Goal: Navigation & Orientation: Understand site structure

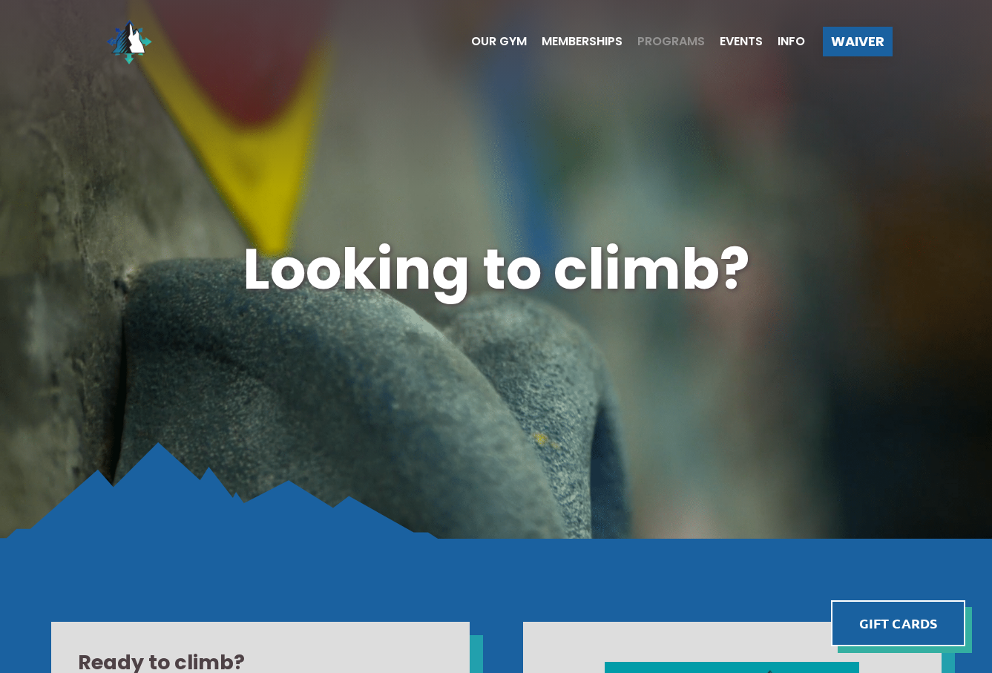
click at [677, 37] on span "Programs" at bounding box center [671, 42] width 68 height 12
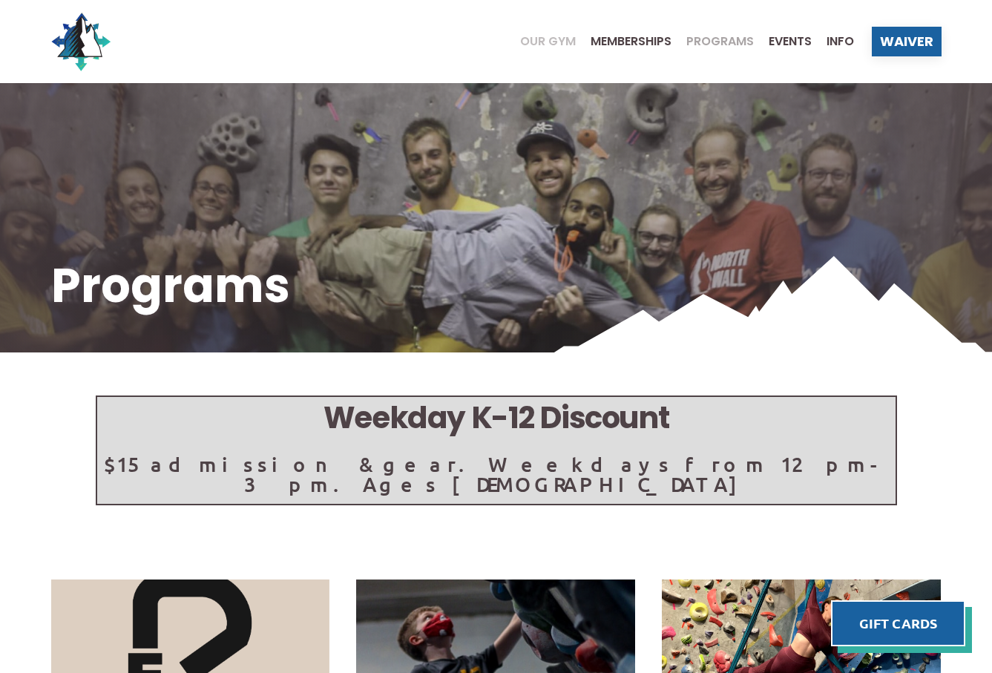
click at [551, 36] on span "Our Gym" at bounding box center [548, 42] width 56 height 12
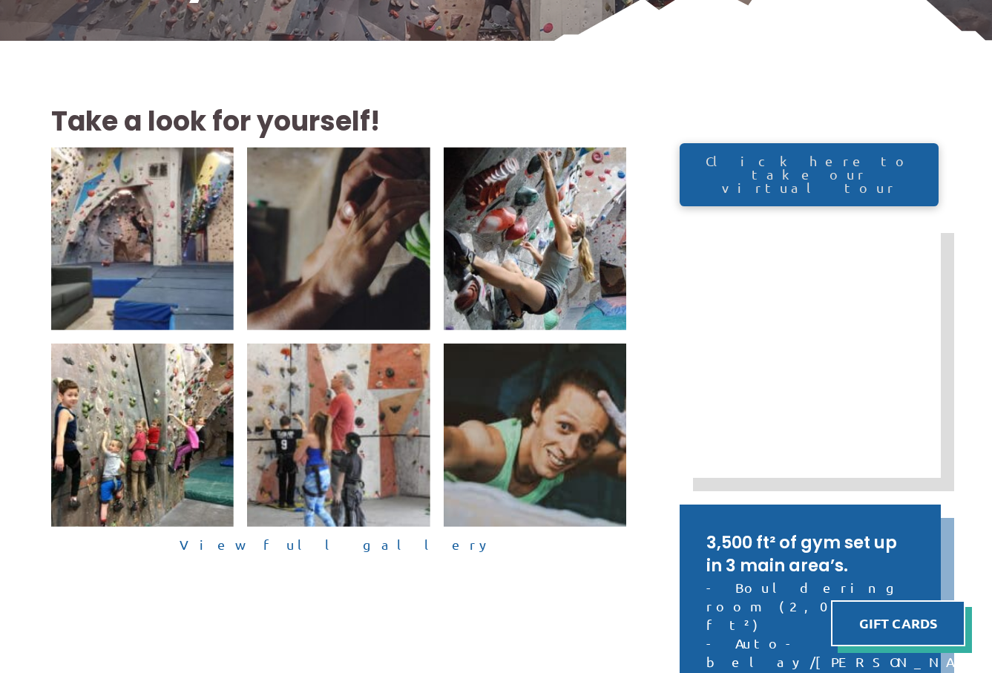
scroll to position [316, 0]
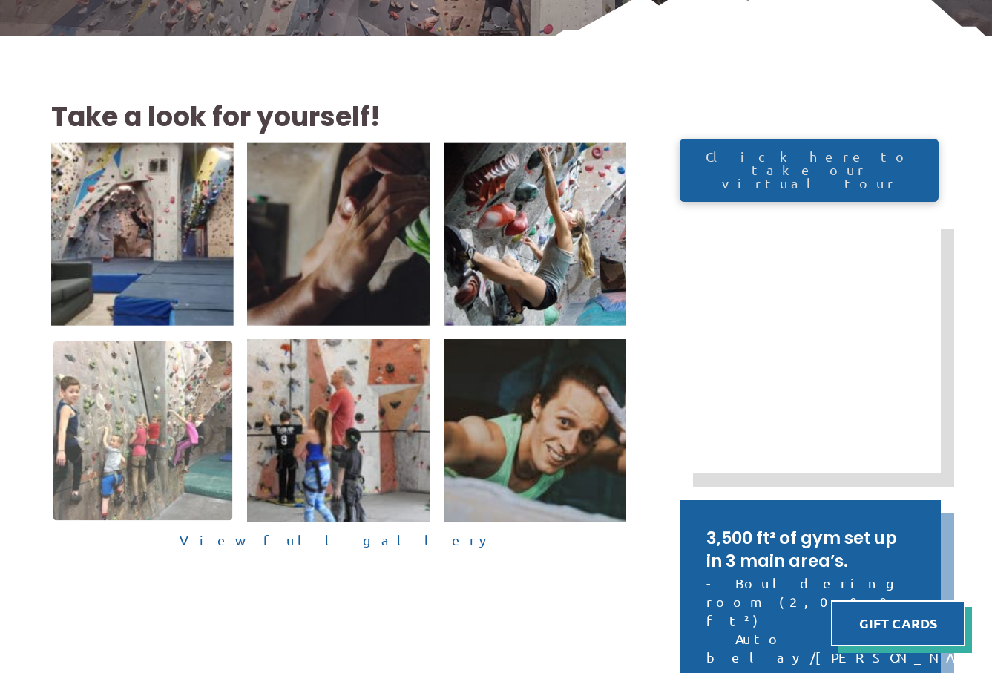
click at [127, 435] on img at bounding box center [143, 431] width 180 height 180
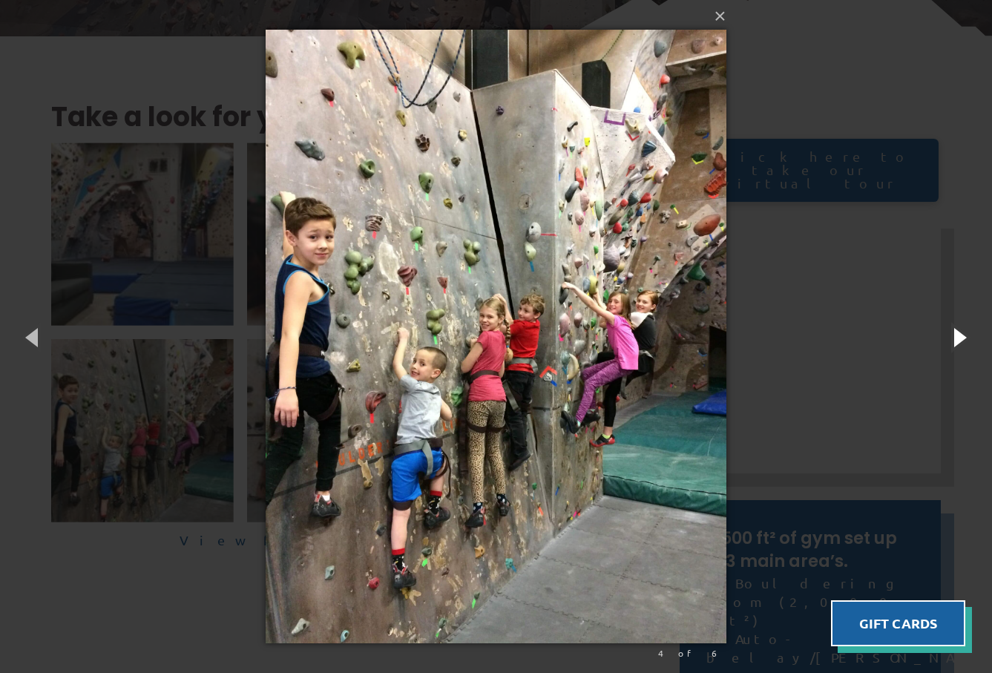
click at [965, 335] on button "button" at bounding box center [958, 337] width 67 height 82
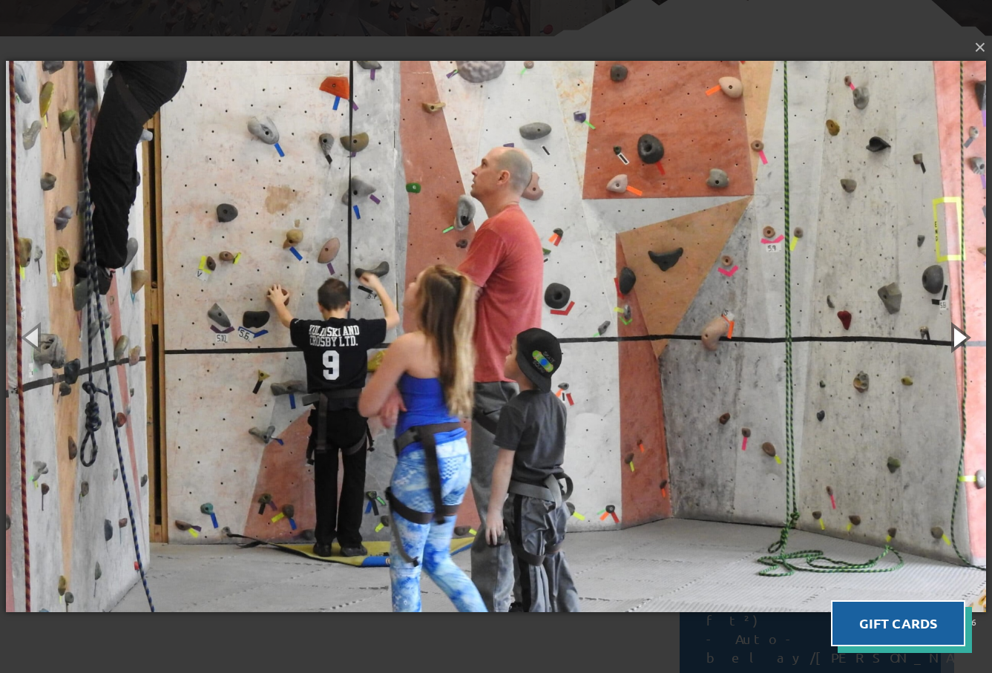
click at [965, 335] on button "button" at bounding box center [958, 337] width 67 height 82
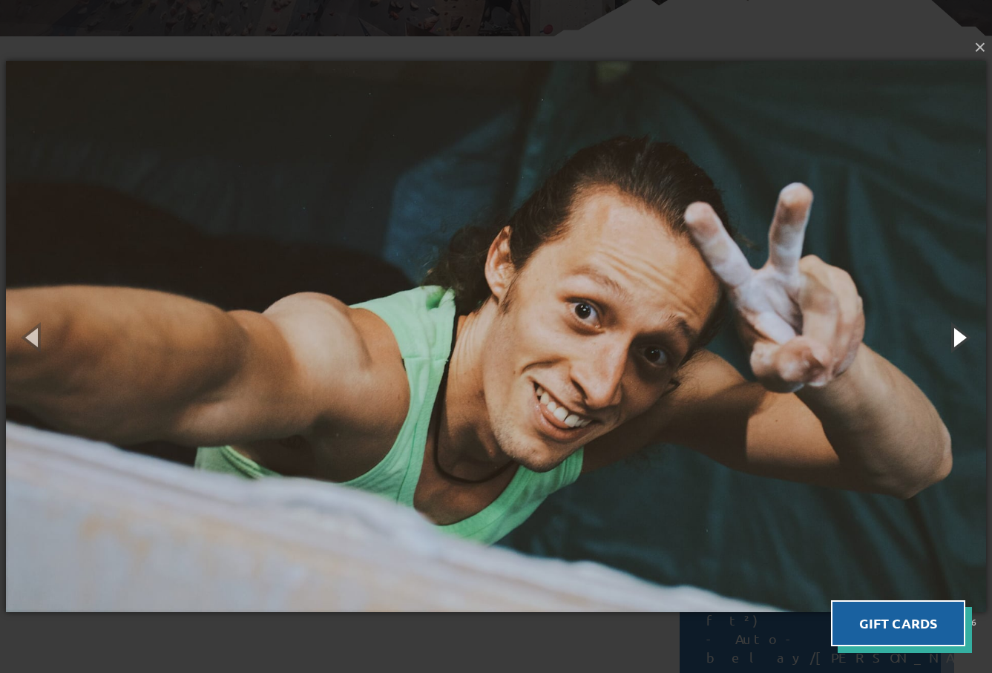
click at [965, 335] on button "button" at bounding box center [958, 337] width 67 height 82
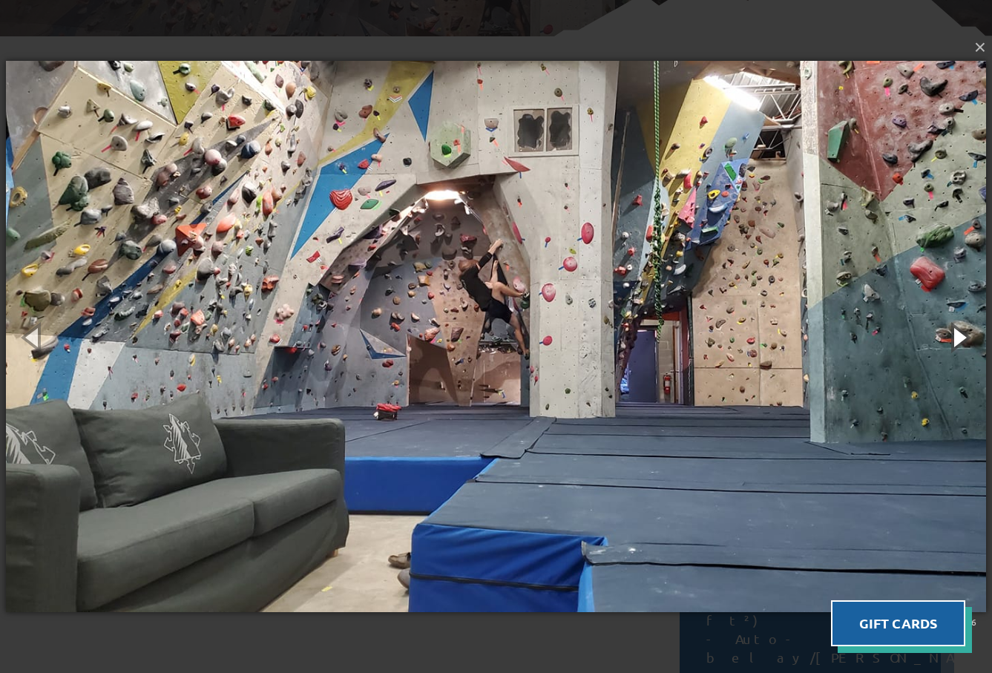
click at [965, 335] on button "button" at bounding box center [958, 337] width 67 height 82
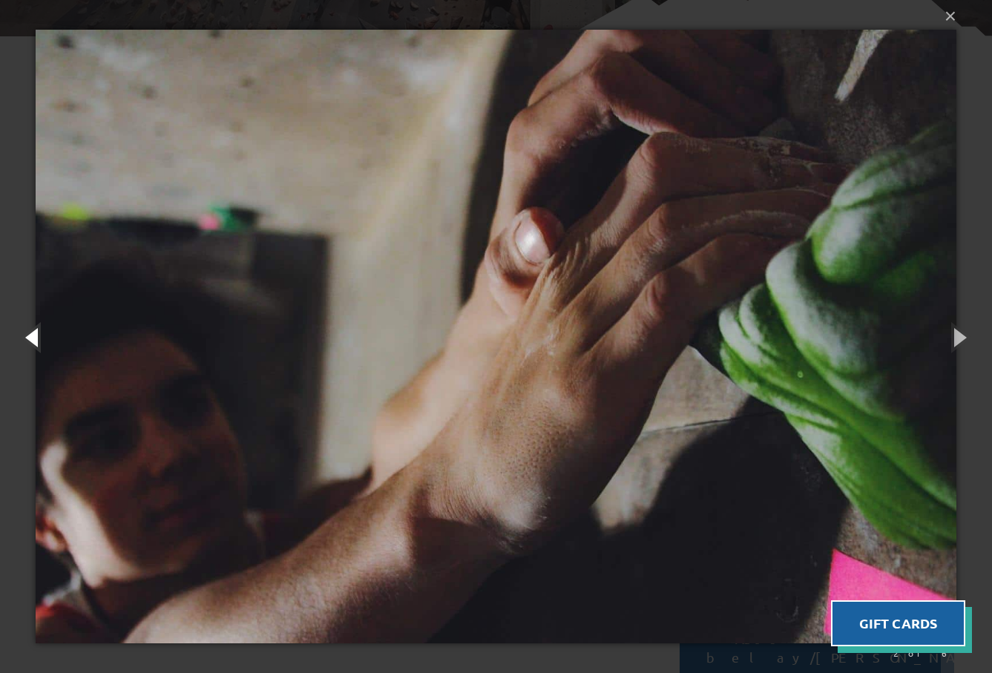
click at [29, 335] on button "button" at bounding box center [33, 337] width 67 height 82
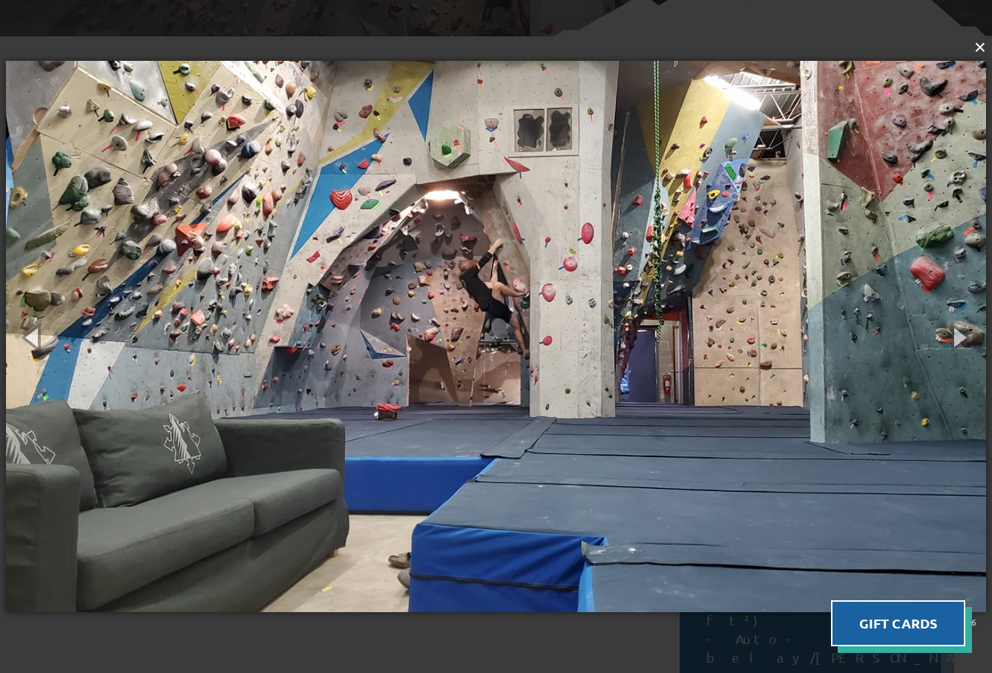
click at [979, 45] on button "×" at bounding box center [500, 47] width 980 height 33
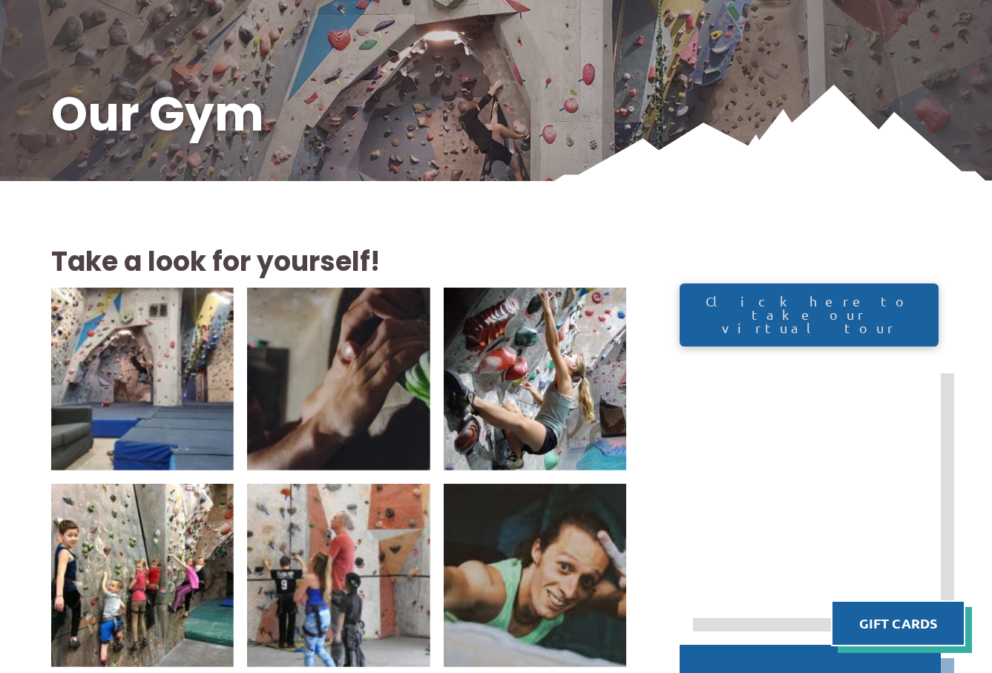
scroll to position [0, 0]
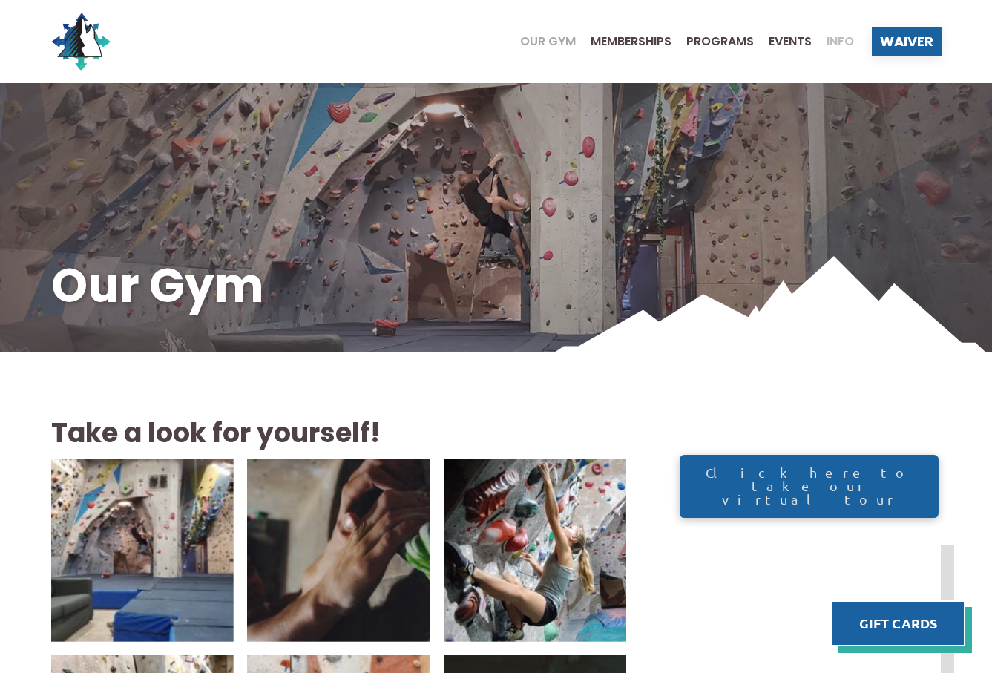
click at [839, 39] on span "Info" at bounding box center [840, 42] width 27 height 12
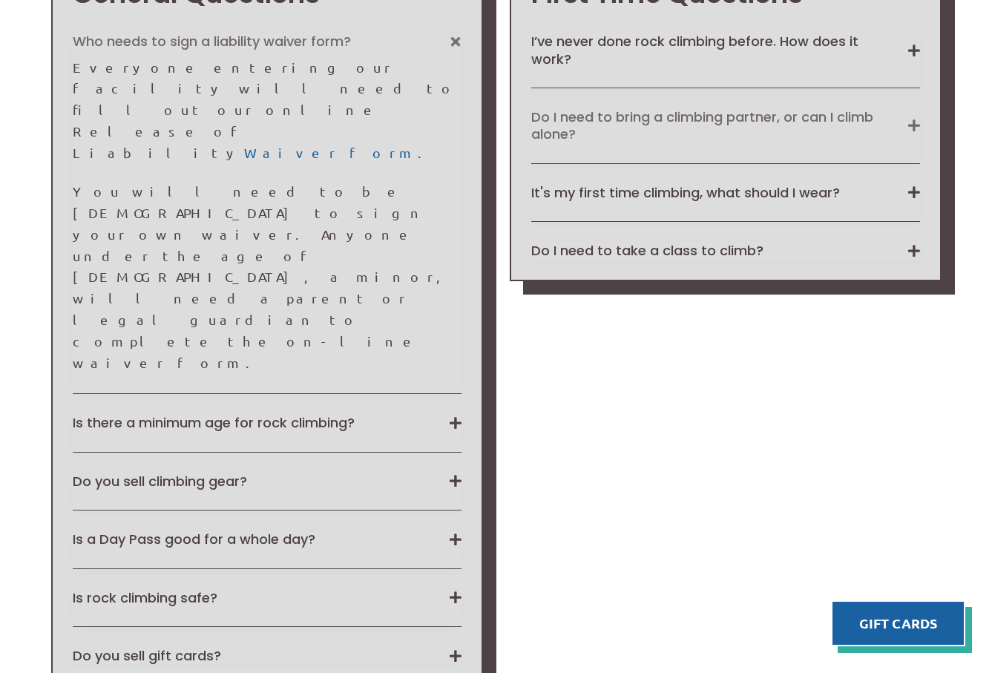
scroll to position [1344, 0]
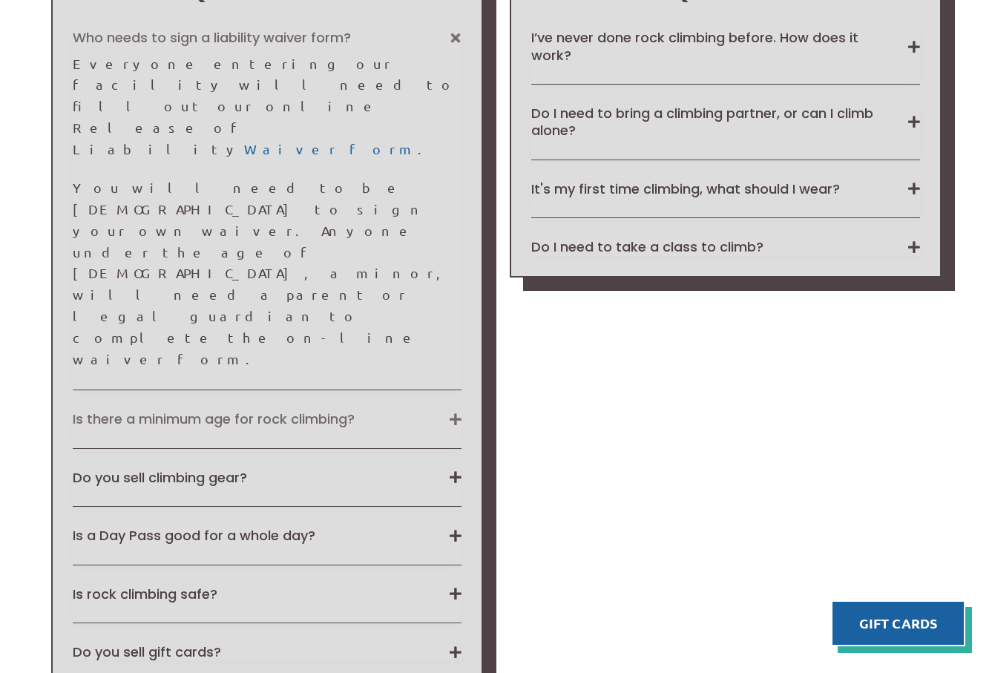
click at [457, 410] on button "Is there a minimum age for rock climbing?" at bounding box center [267, 418] width 389 height 17
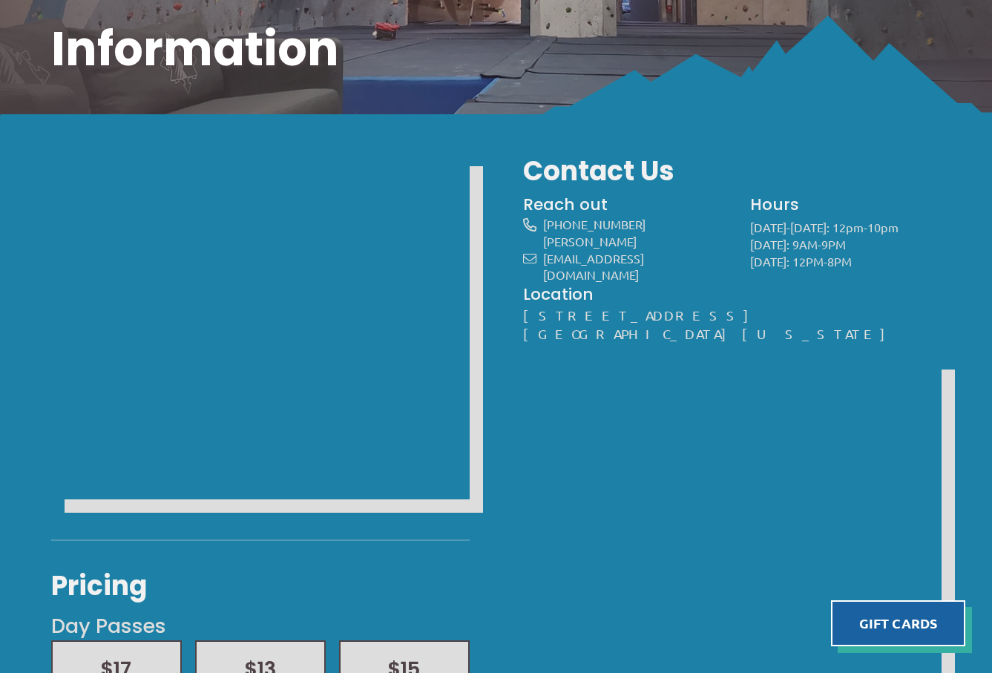
scroll to position [0, 0]
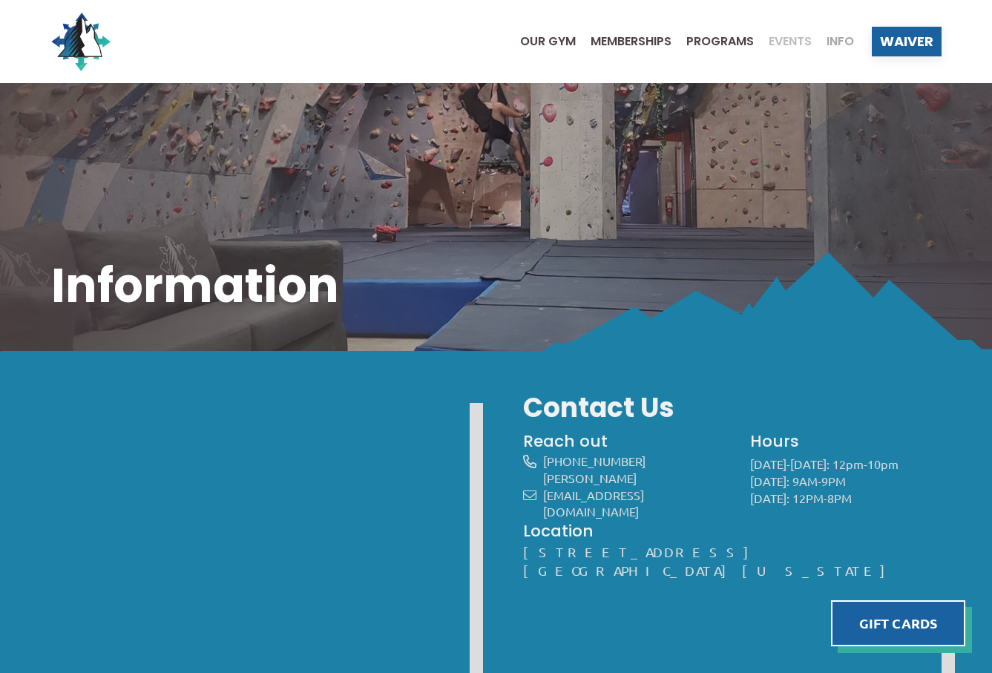
click at [795, 39] on span "Events" at bounding box center [790, 42] width 43 height 12
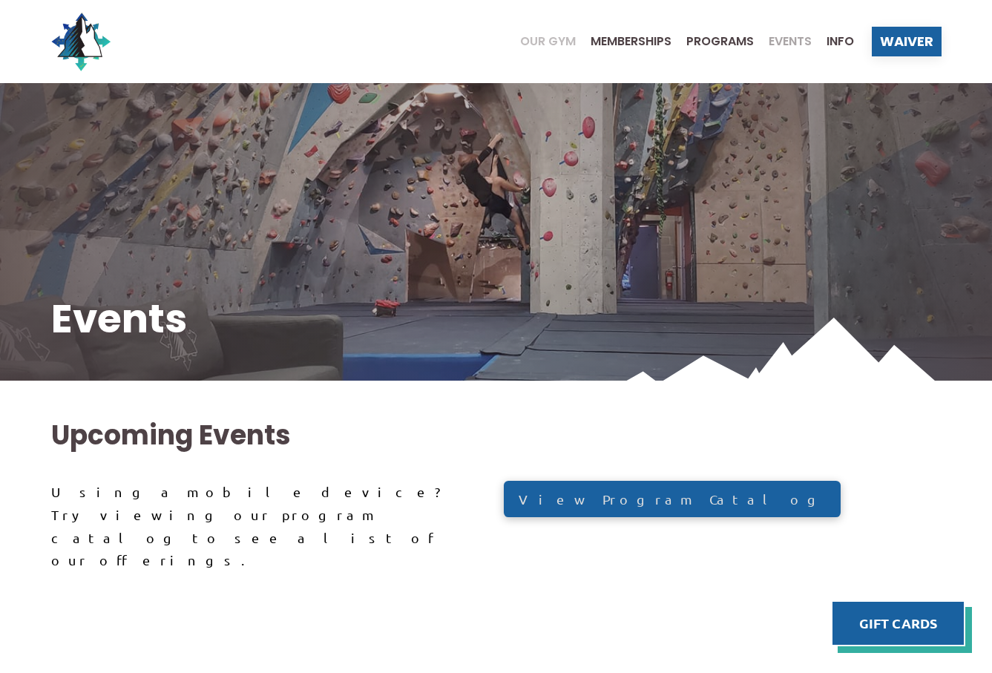
click at [550, 45] on span "Our Gym" at bounding box center [548, 42] width 56 height 12
